Goal: Task Accomplishment & Management: Complete application form

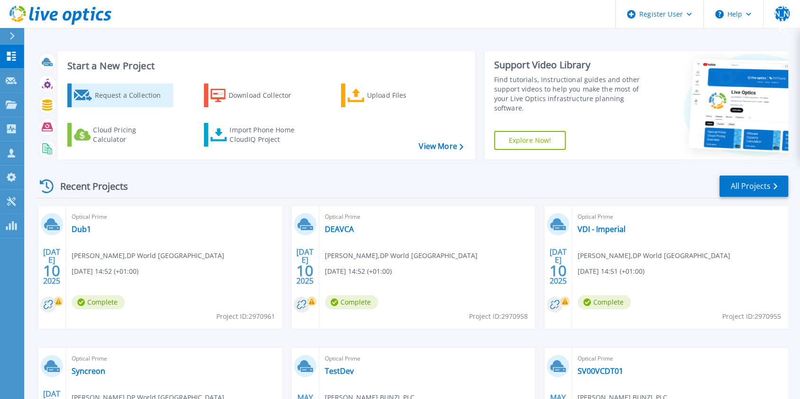
click at [94, 97] on div "Request a Collection" at bounding box center [132, 95] width 76 height 19
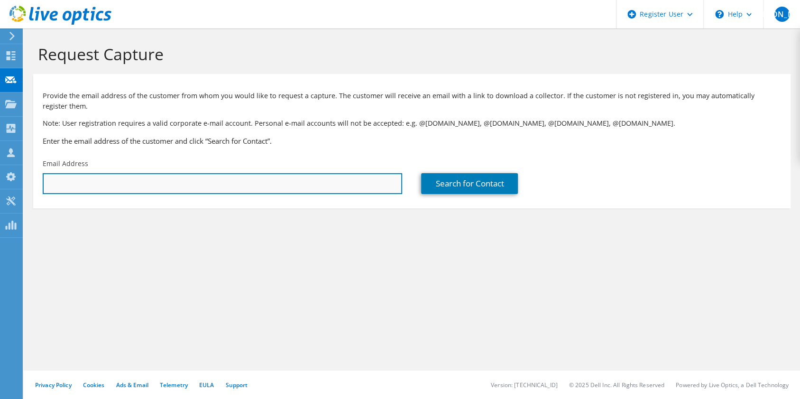
click at [131, 175] on input "text" at bounding box center [223, 183] width 360 height 21
type input "[PERSON_NAME][EMAIL_ADDRESS][PERSON_NAME][DOMAIN_NAME]"
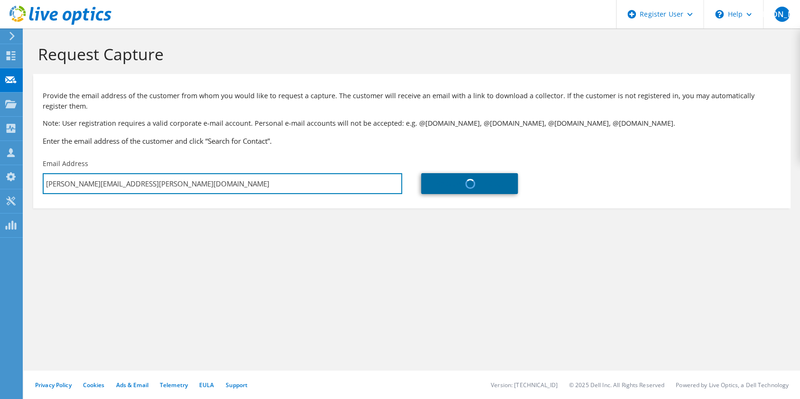
type input "FOXTONS GROUP LTD"
type input "[PERSON_NAME]"
type input "[GEOGRAPHIC_DATA]"
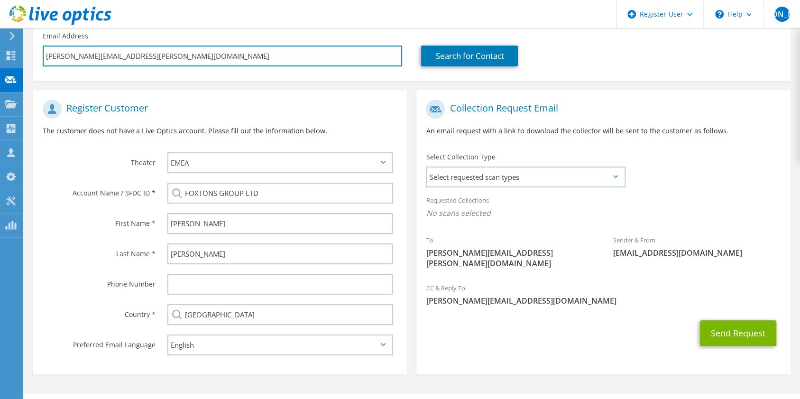
scroll to position [138, 0]
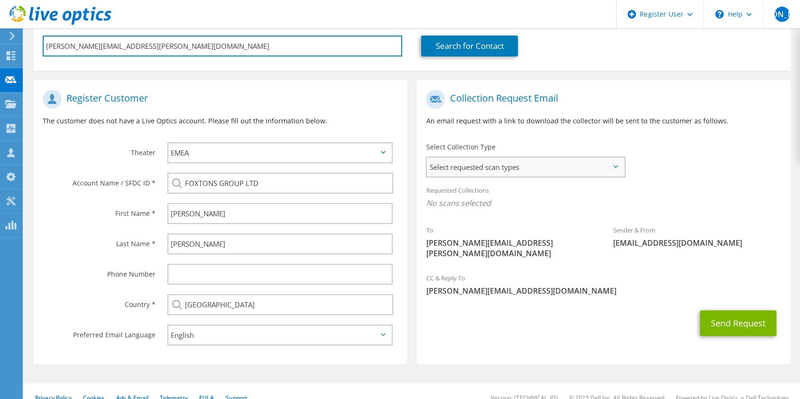
type input "[PERSON_NAME][EMAIL_ADDRESS][PERSON_NAME][DOMAIN_NAME]"
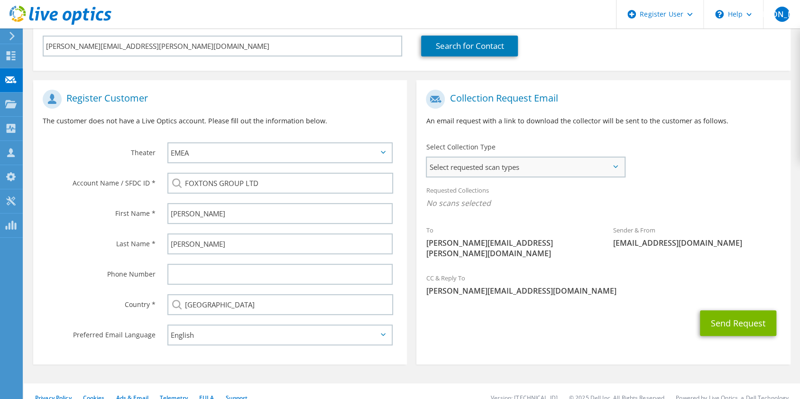
click at [459, 167] on span "Select requested scan types" at bounding box center [525, 167] width 197 height 19
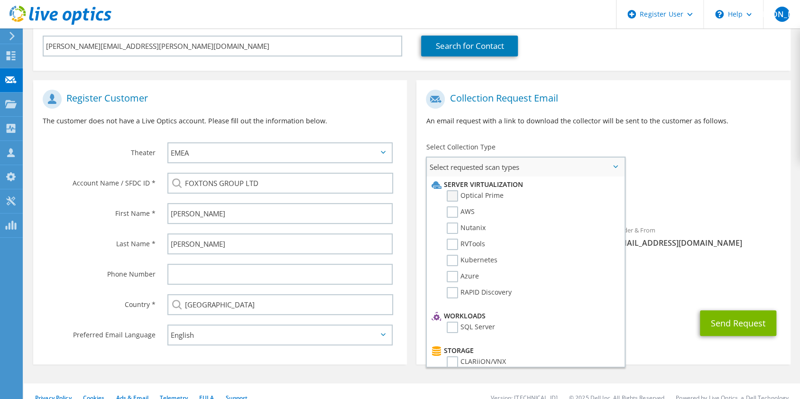
click at [479, 199] on label "Optical Prime" at bounding box center [475, 195] width 57 height 11
click at [0, 0] on input "Optical Prime" at bounding box center [0, 0] width 0 height 0
click at [795, 202] on div "Collection Request Email An email request with a link to download the collector…" at bounding box center [603, 224] width 383 height 289
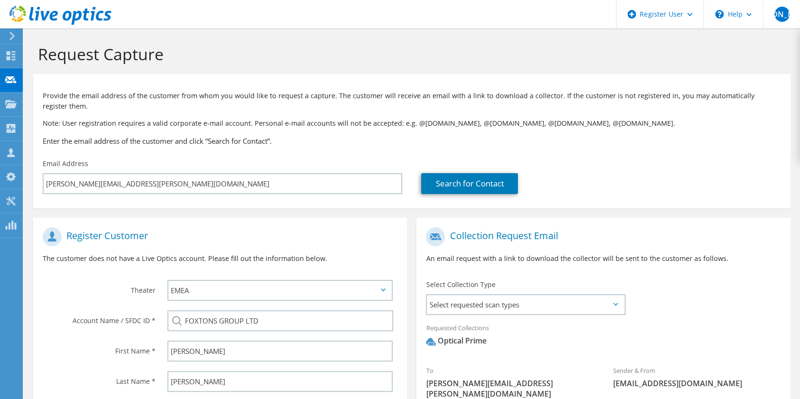
scroll to position [153, 0]
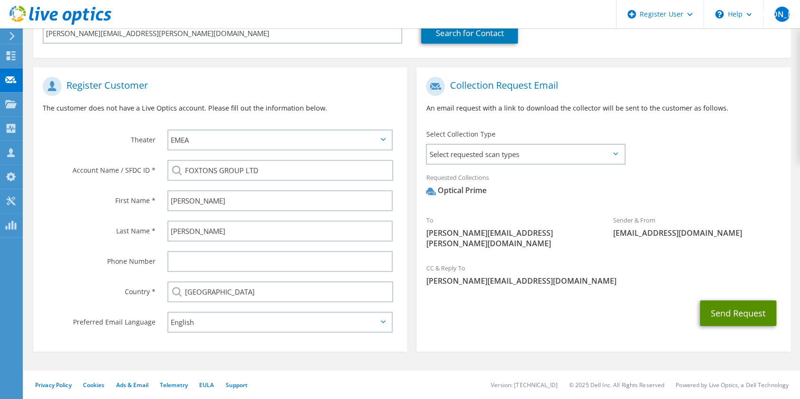
click at [737, 303] on button "Send Request" at bounding box center [738, 313] width 76 height 26
